Goal: Task Accomplishment & Management: Use online tool/utility

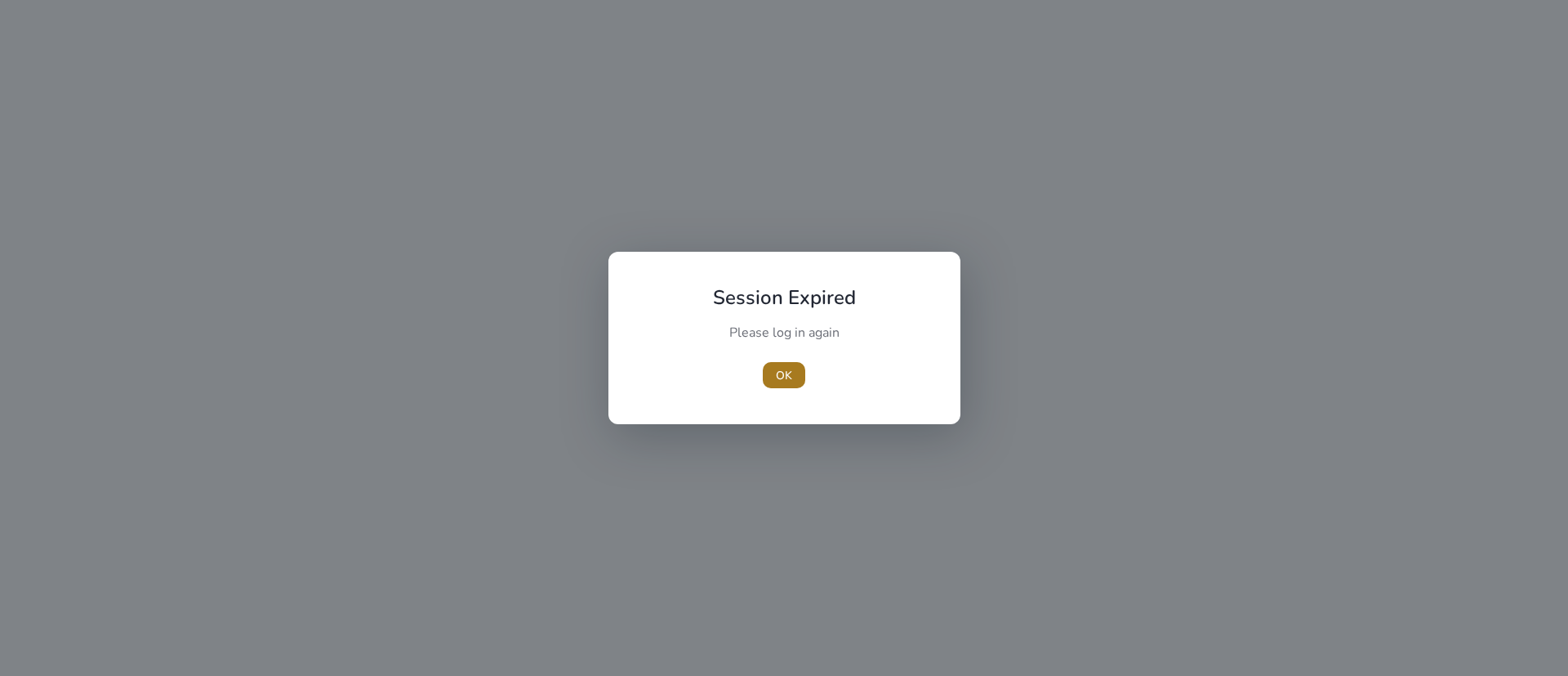
click at [781, 364] on span "button" at bounding box center [784, 374] width 42 height 39
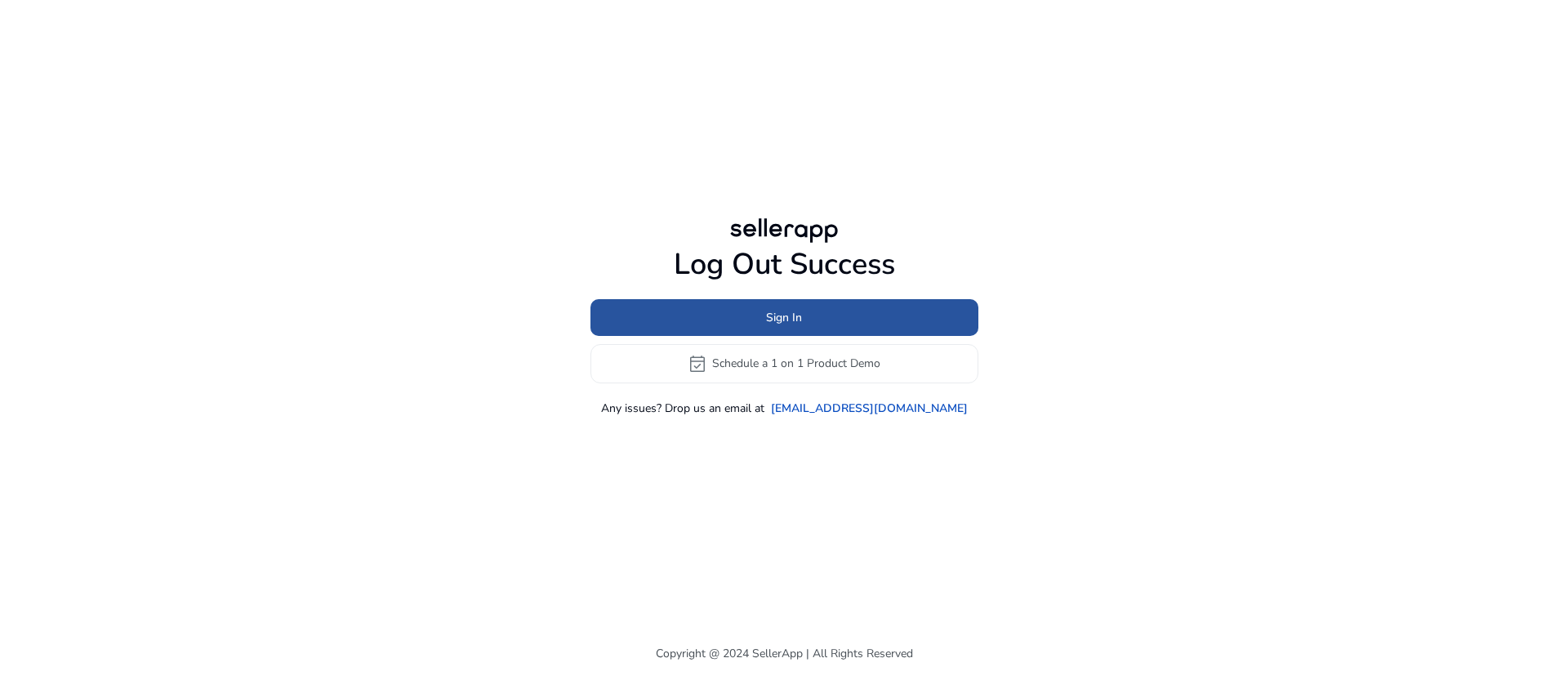
click at [778, 309] on span "Sign In" at bounding box center [783, 317] width 36 height 17
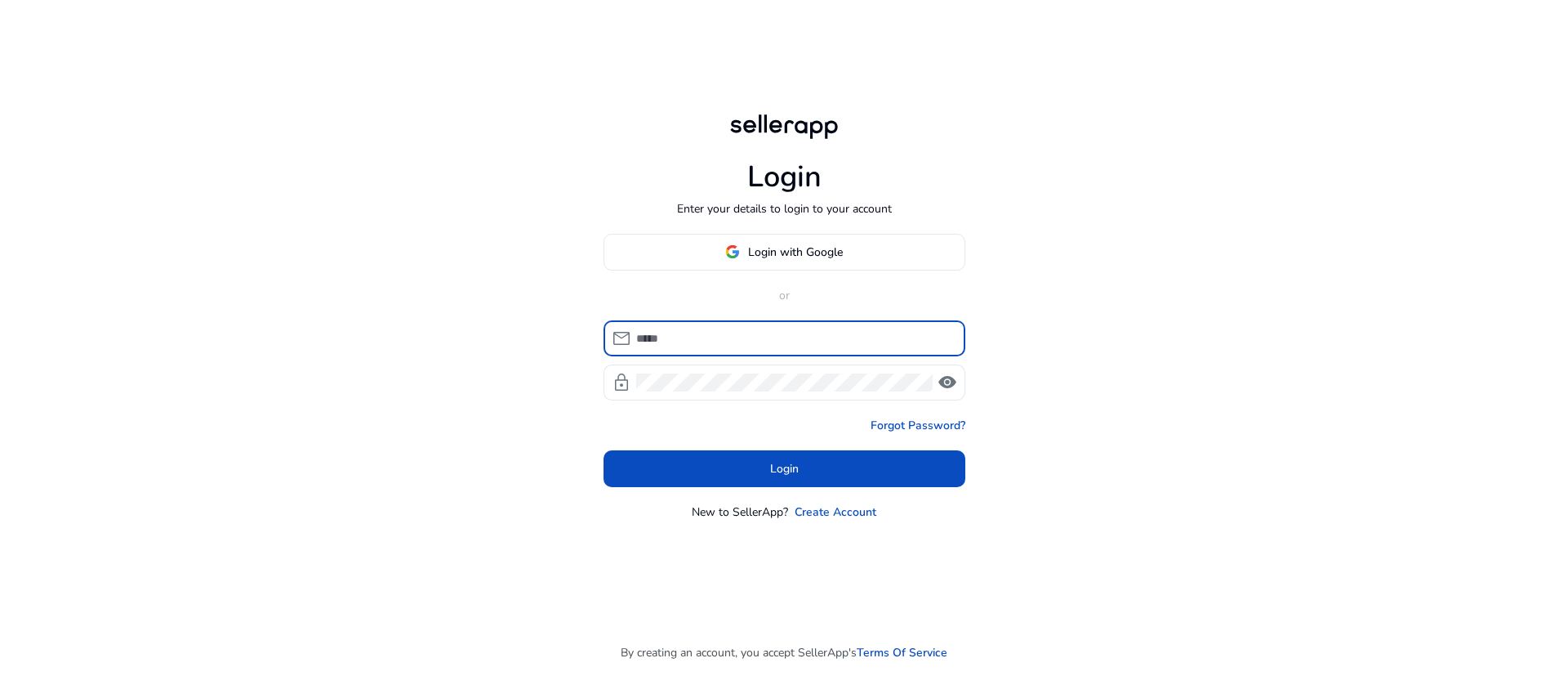
type input "**********"
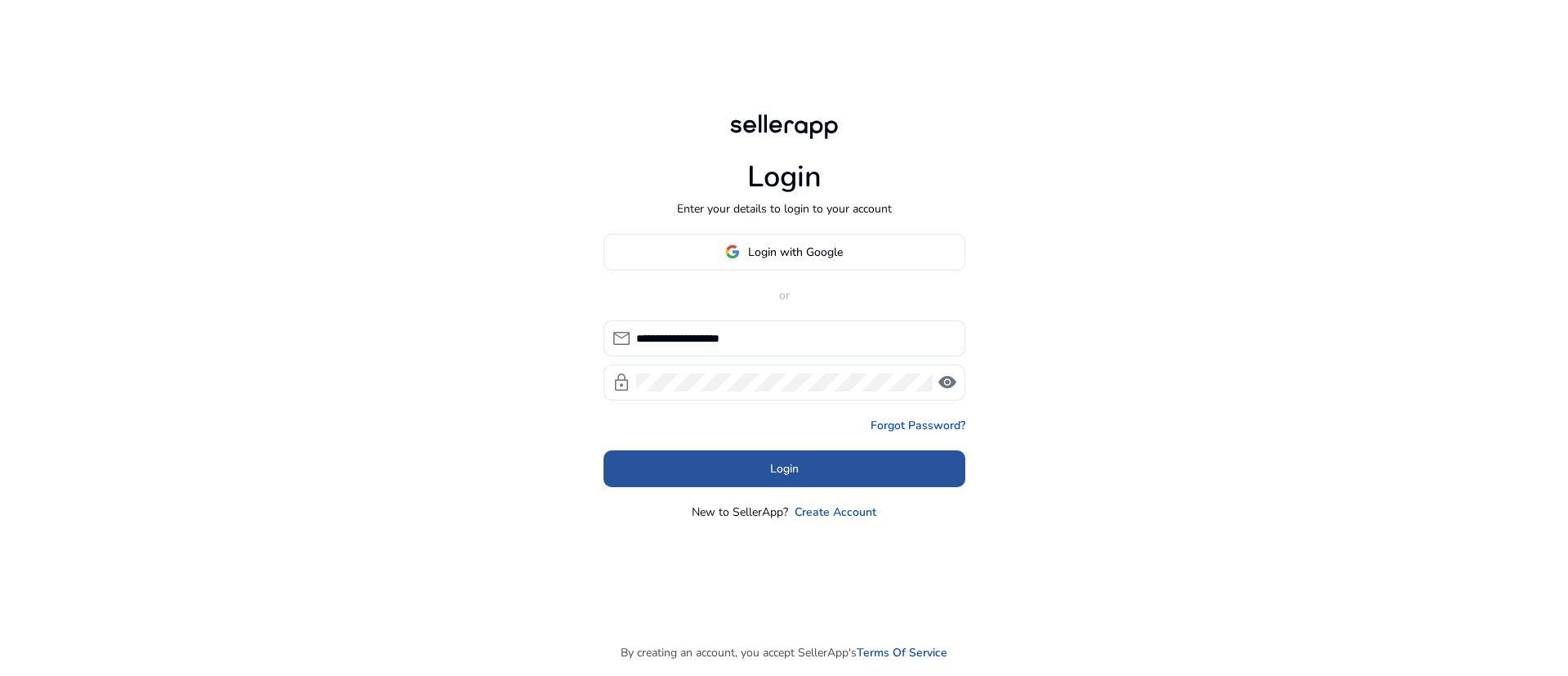
click at [807, 469] on span at bounding box center [785, 468] width 362 height 39
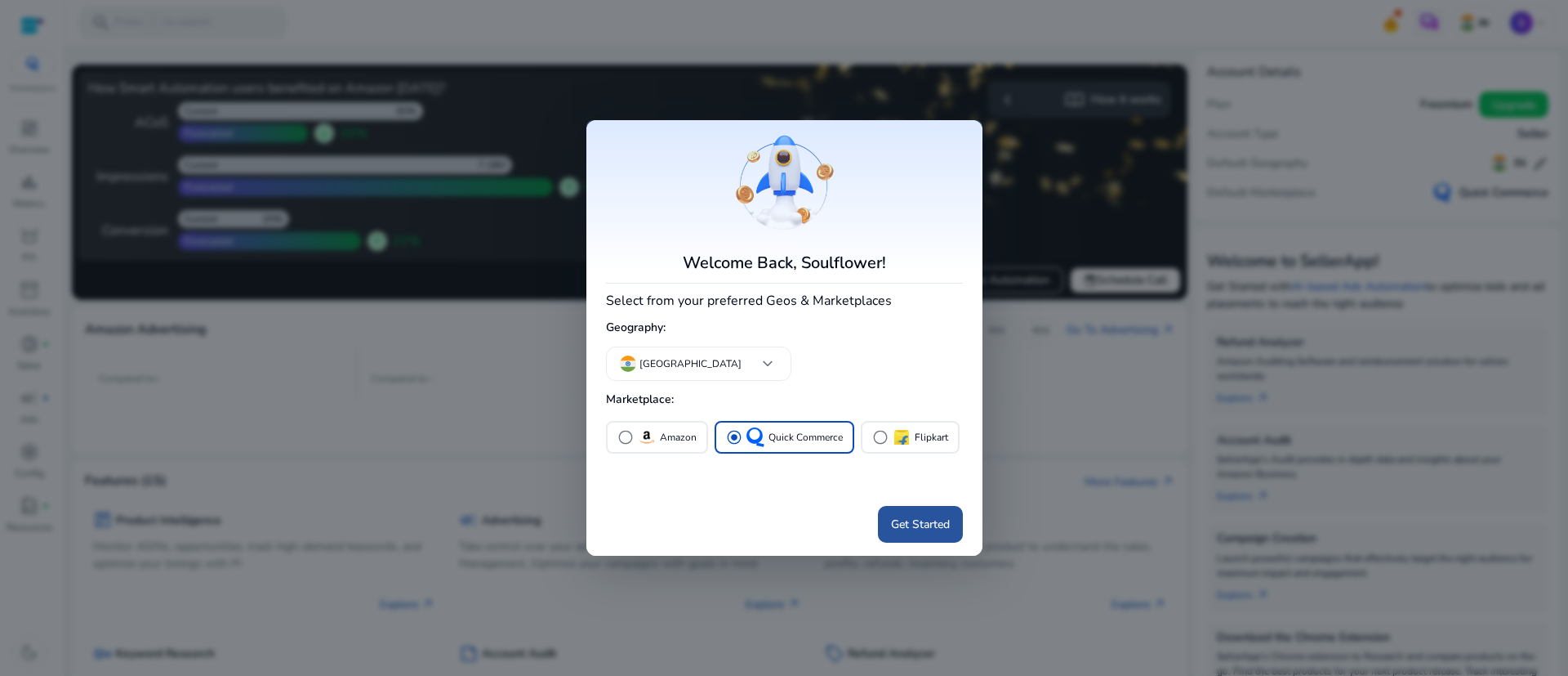
click at [934, 526] on span "Get Started" at bounding box center [921, 524] width 59 height 17
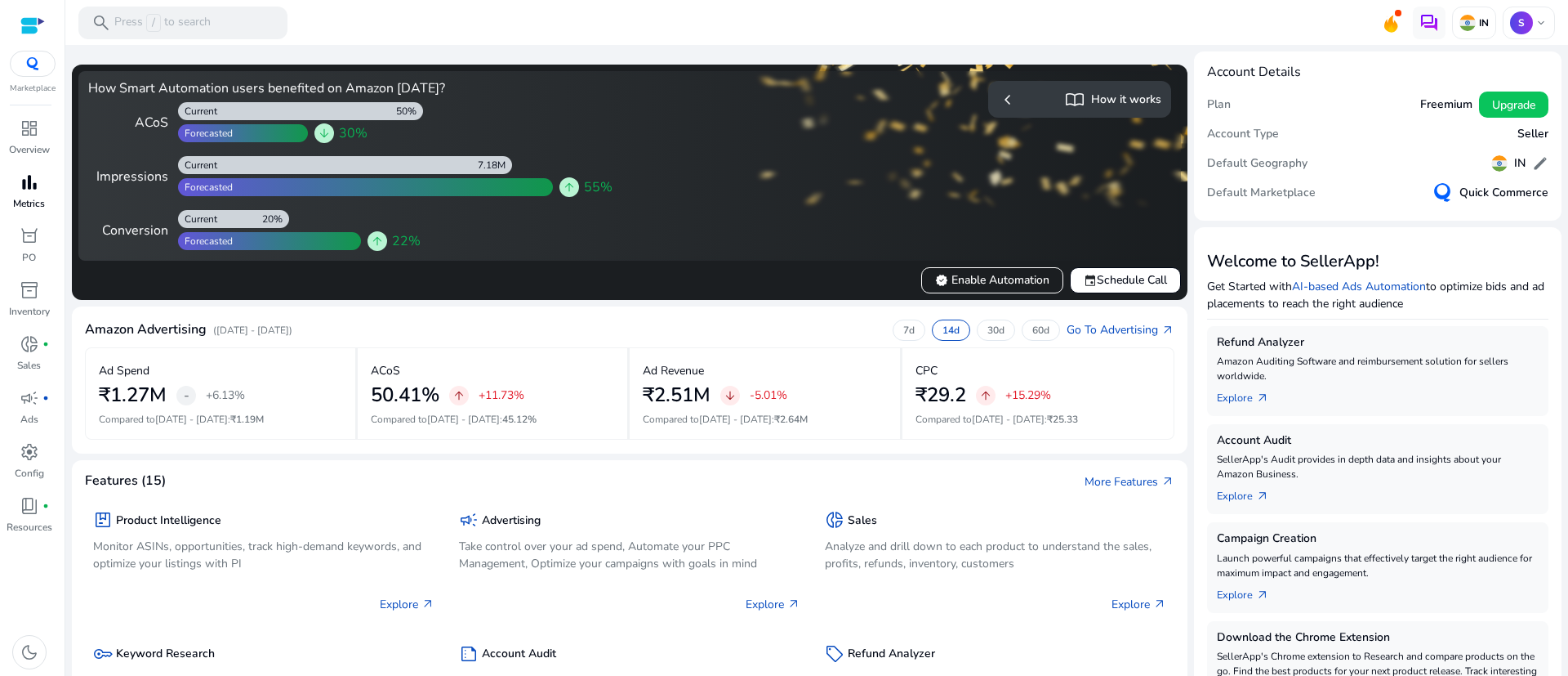
click at [42, 190] on div "bar_chart" at bounding box center [29, 182] width 46 height 26
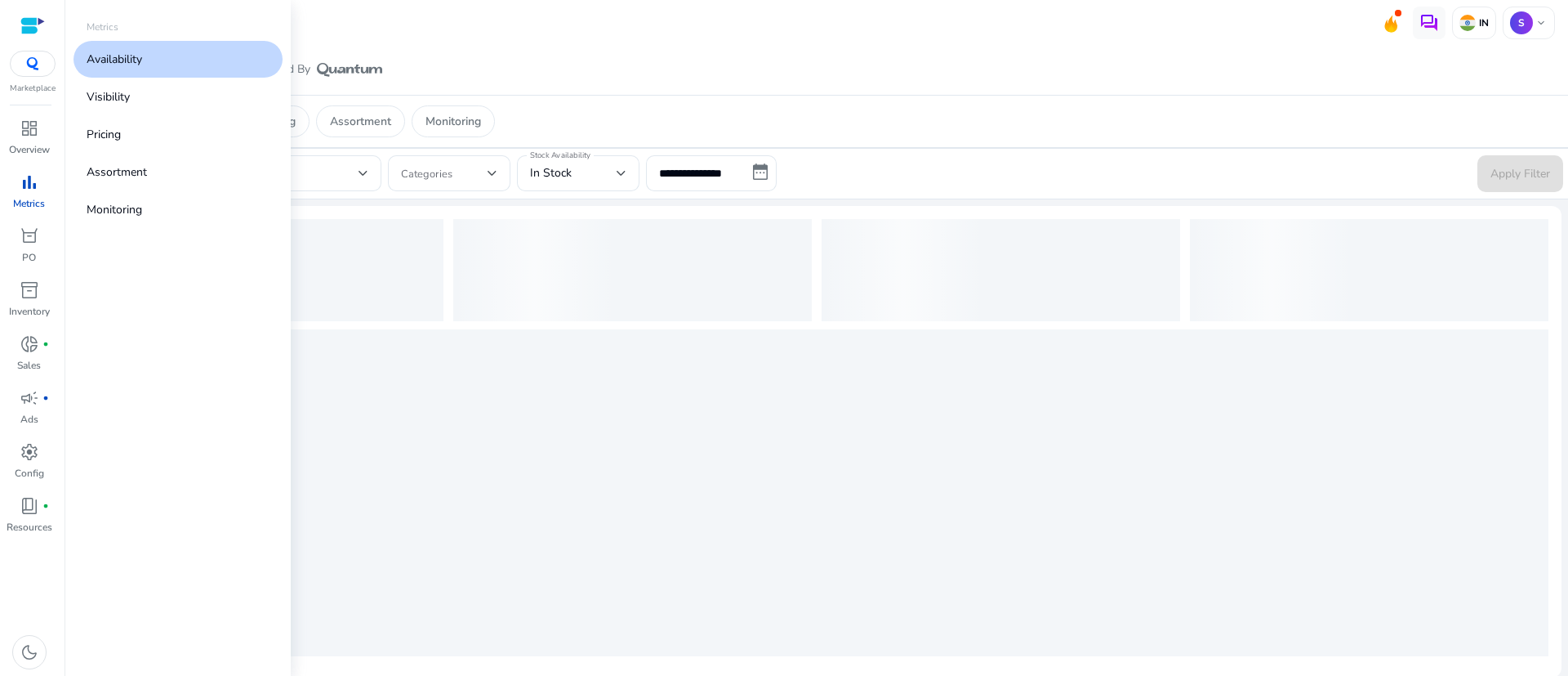
click at [136, 52] on p "Availability" at bounding box center [114, 59] width 55 height 17
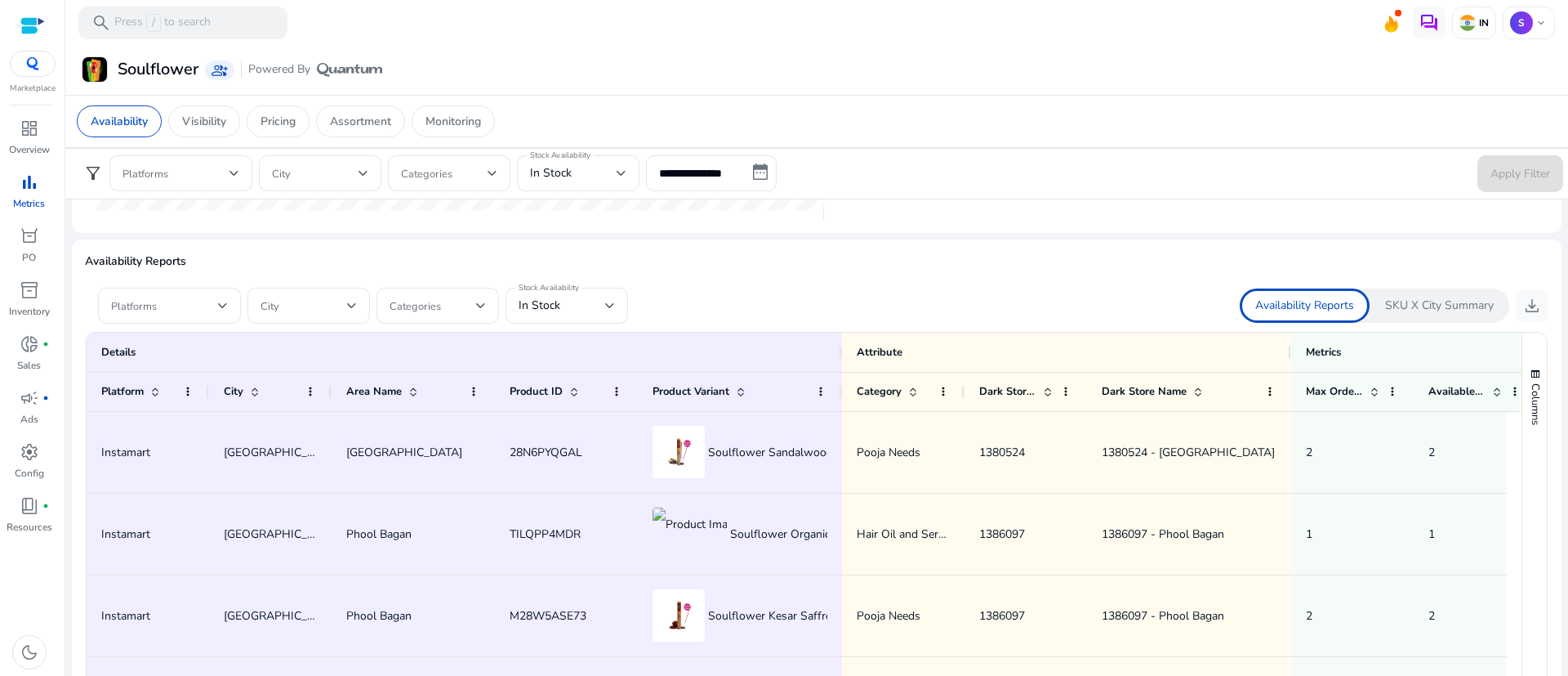
scroll to position [894, 0]
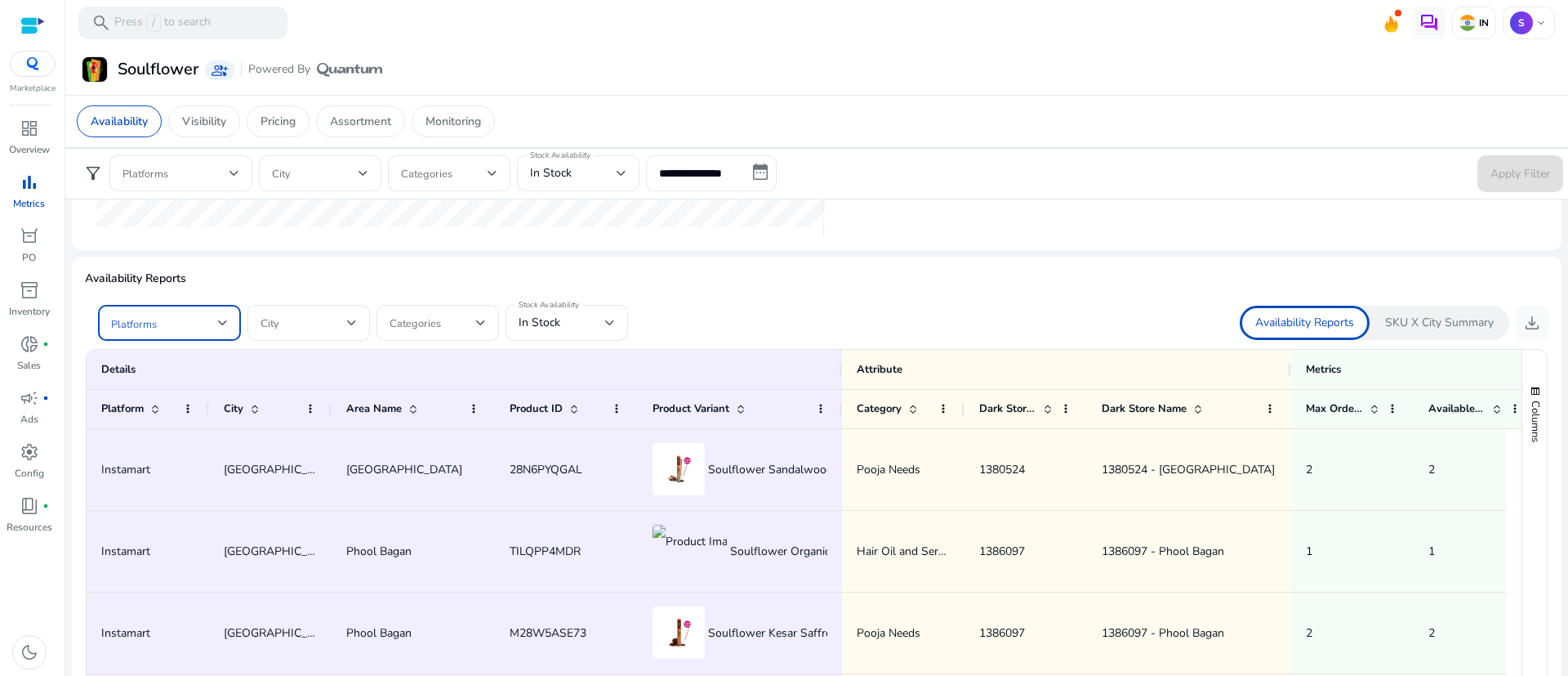
click at [168, 317] on span at bounding box center [164, 322] width 107 height 18
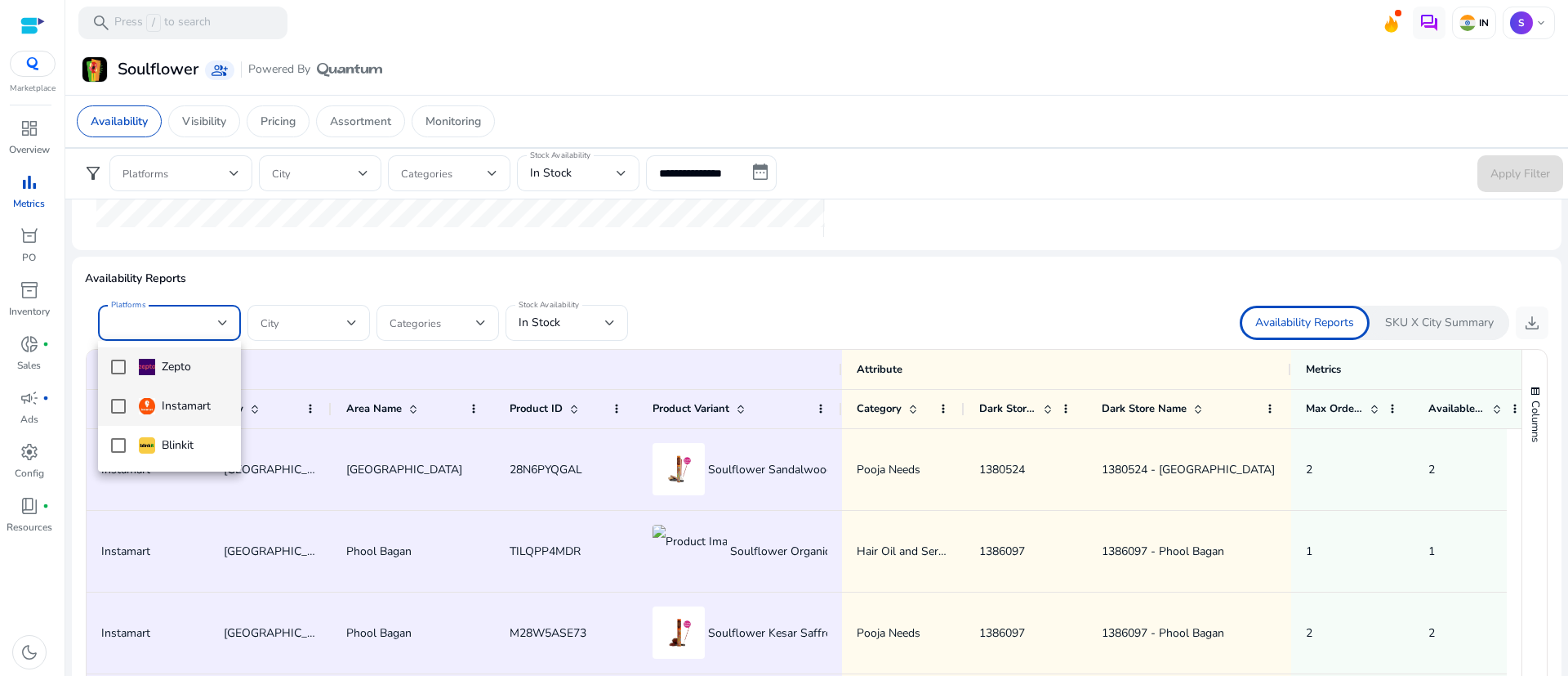
click at [114, 404] on mat-pseudo-checkbox at bounding box center [118, 406] width 15 height 15
click at [613, 327] on div at bounding box center [784, 338] width 1568 height 676
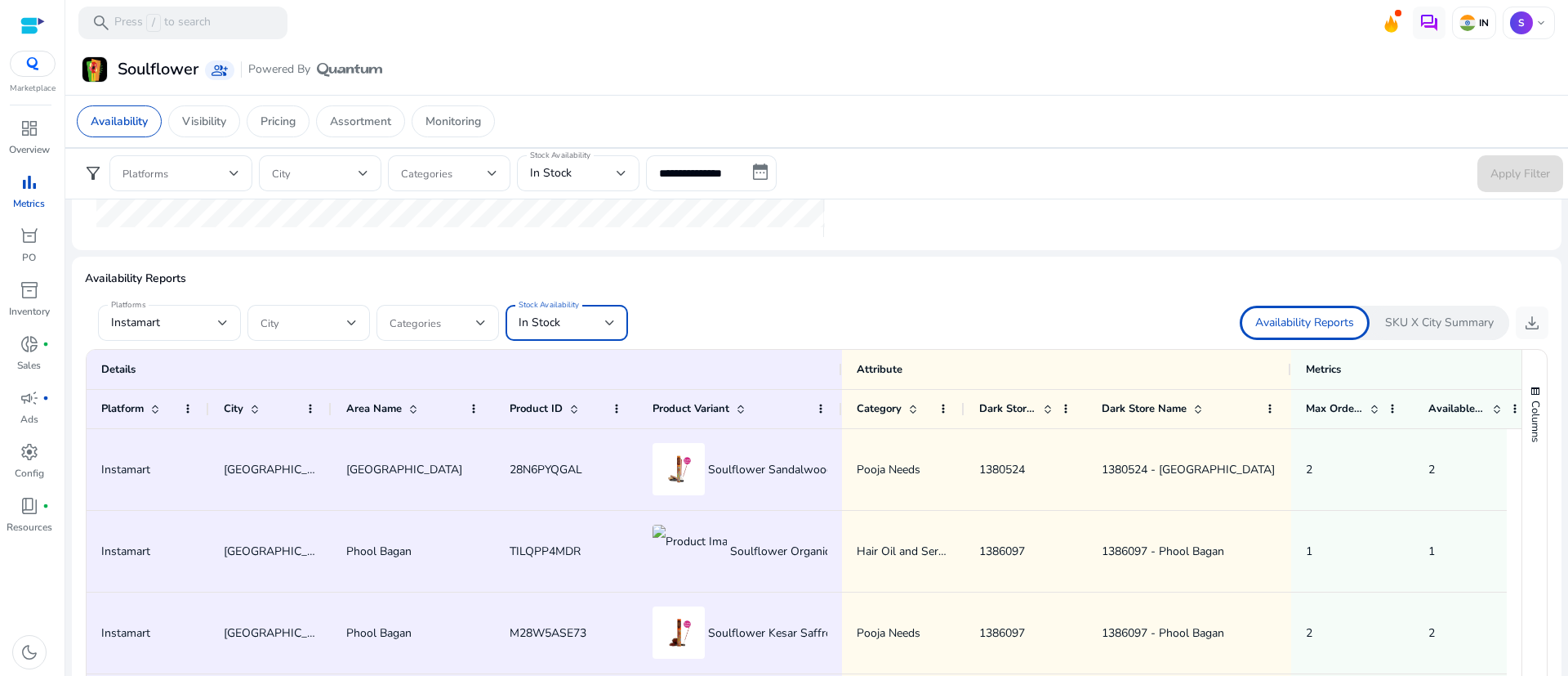
click at [594, 326] on div "In Stock" at bounding box center [562, 322] width 87 height 18
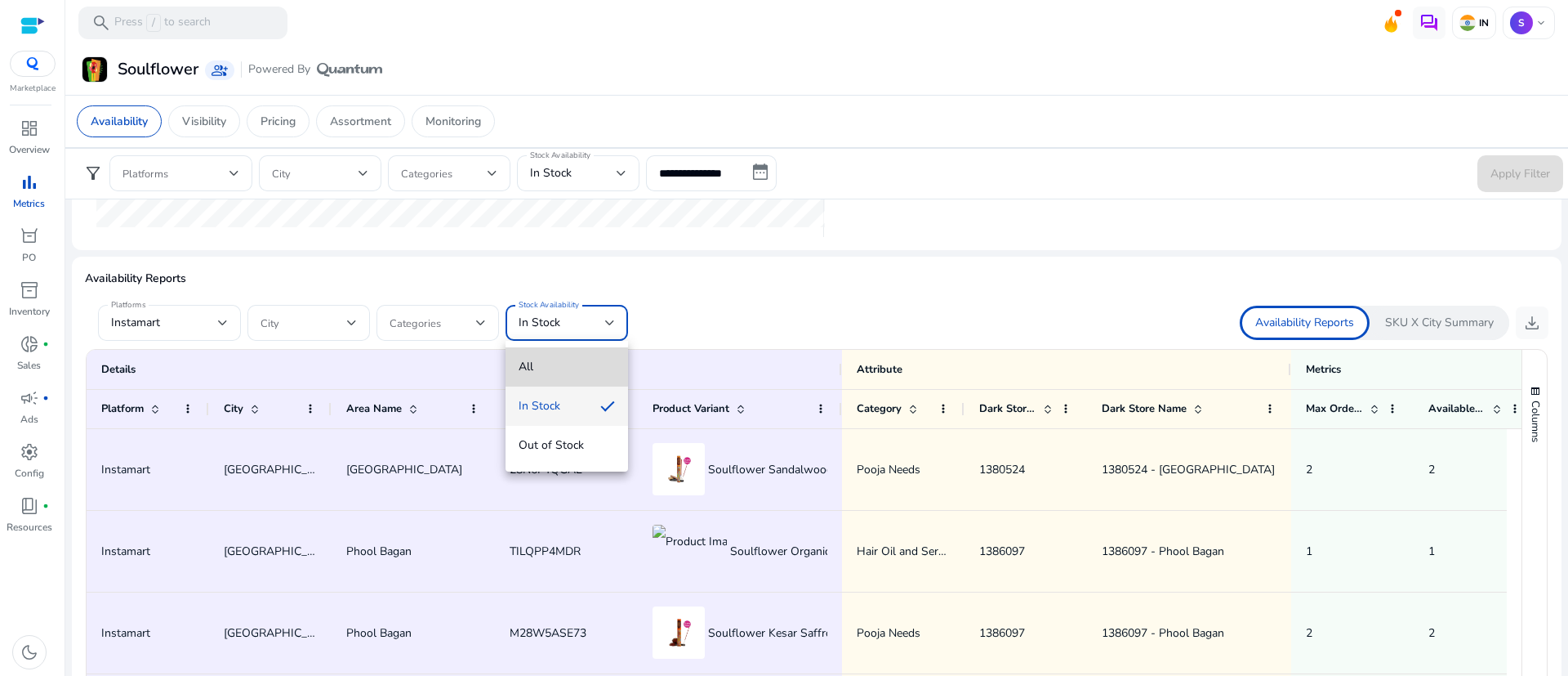
click at [516, 367] on mat-option "All" at bounding box center [567, 367] width 122 height 39
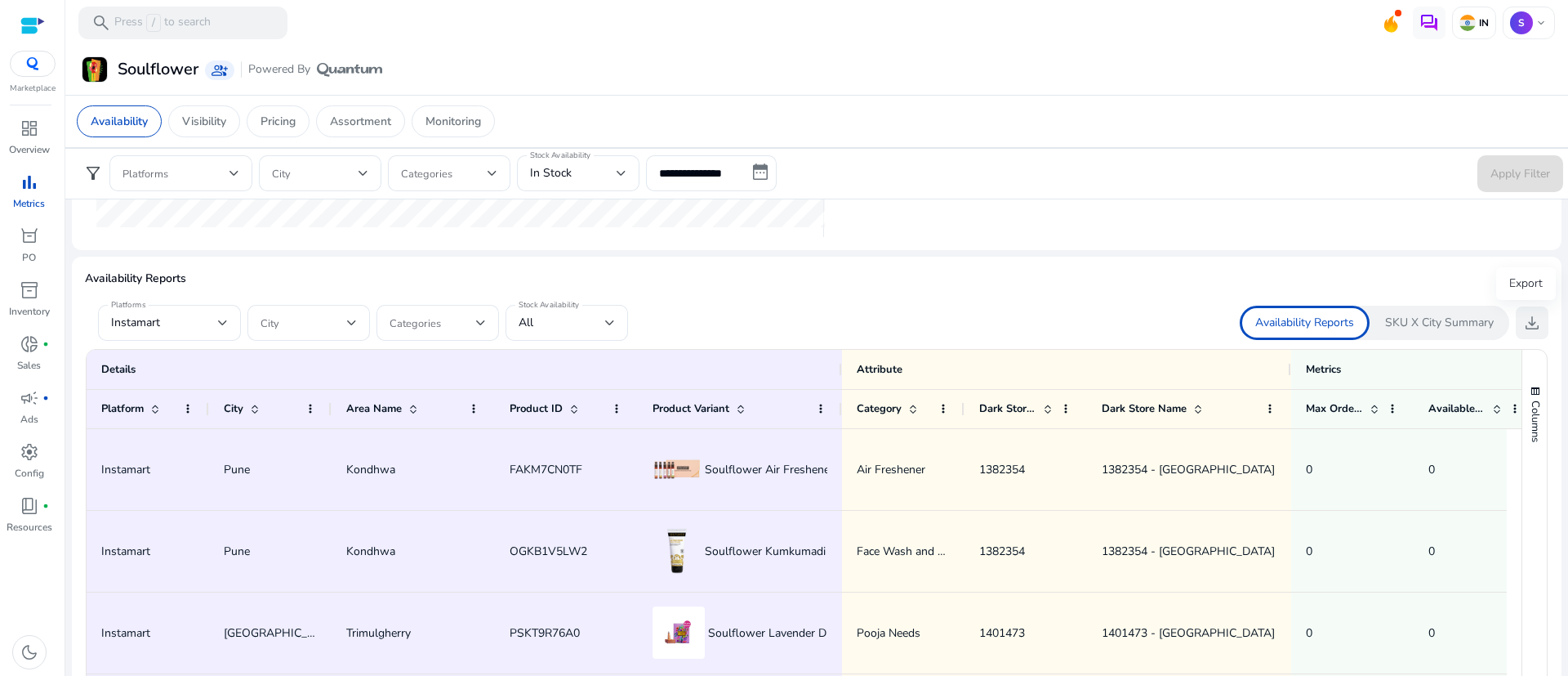
click at [1532, 320] on span "download" at bounding box center [1532, 322] width 20 height 20
